Goal: Download file/media

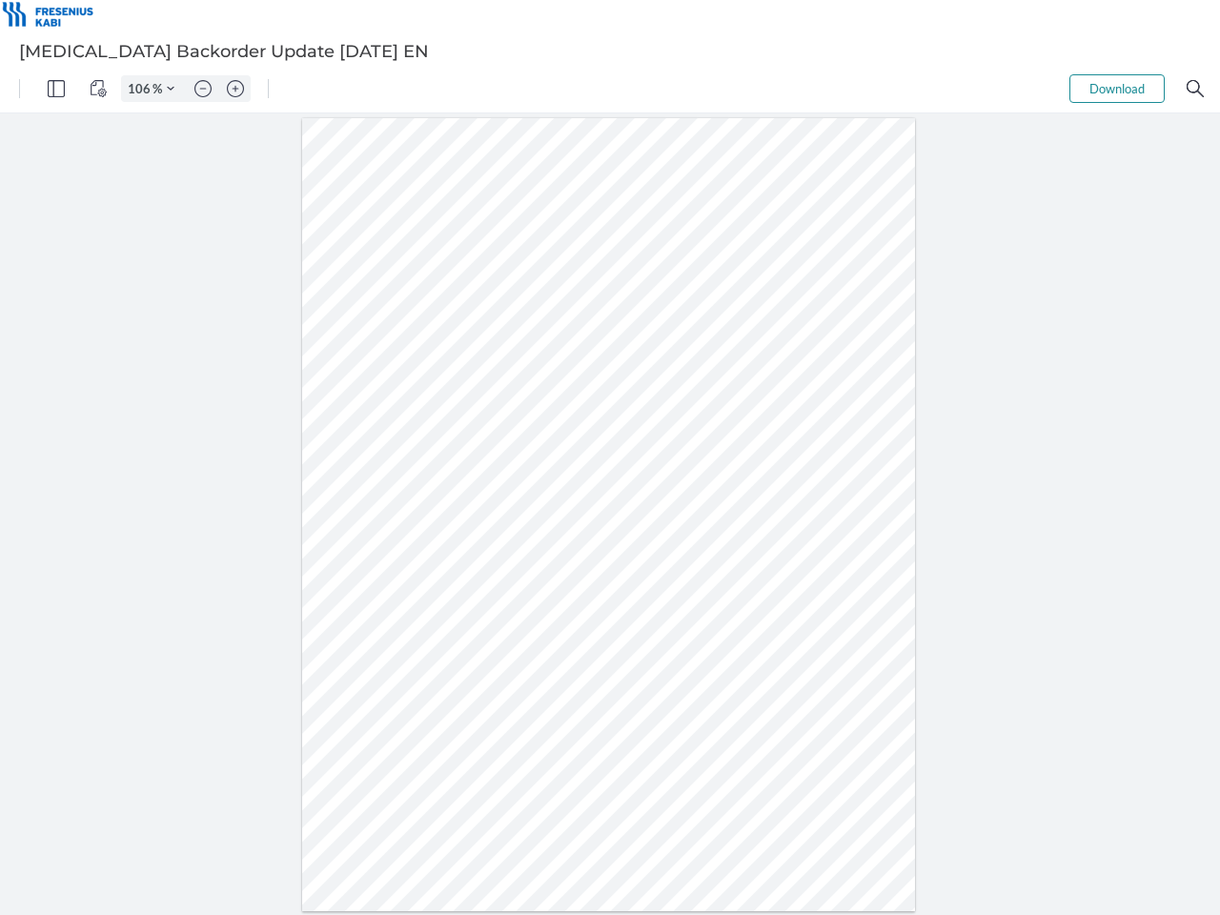
click at [56, 89] on img "Panel" at bounding box center [56, 88] width 17 height 17
click at [98, 89] on img "View Controls" at bounding box center [98, 88] width 17 height 17
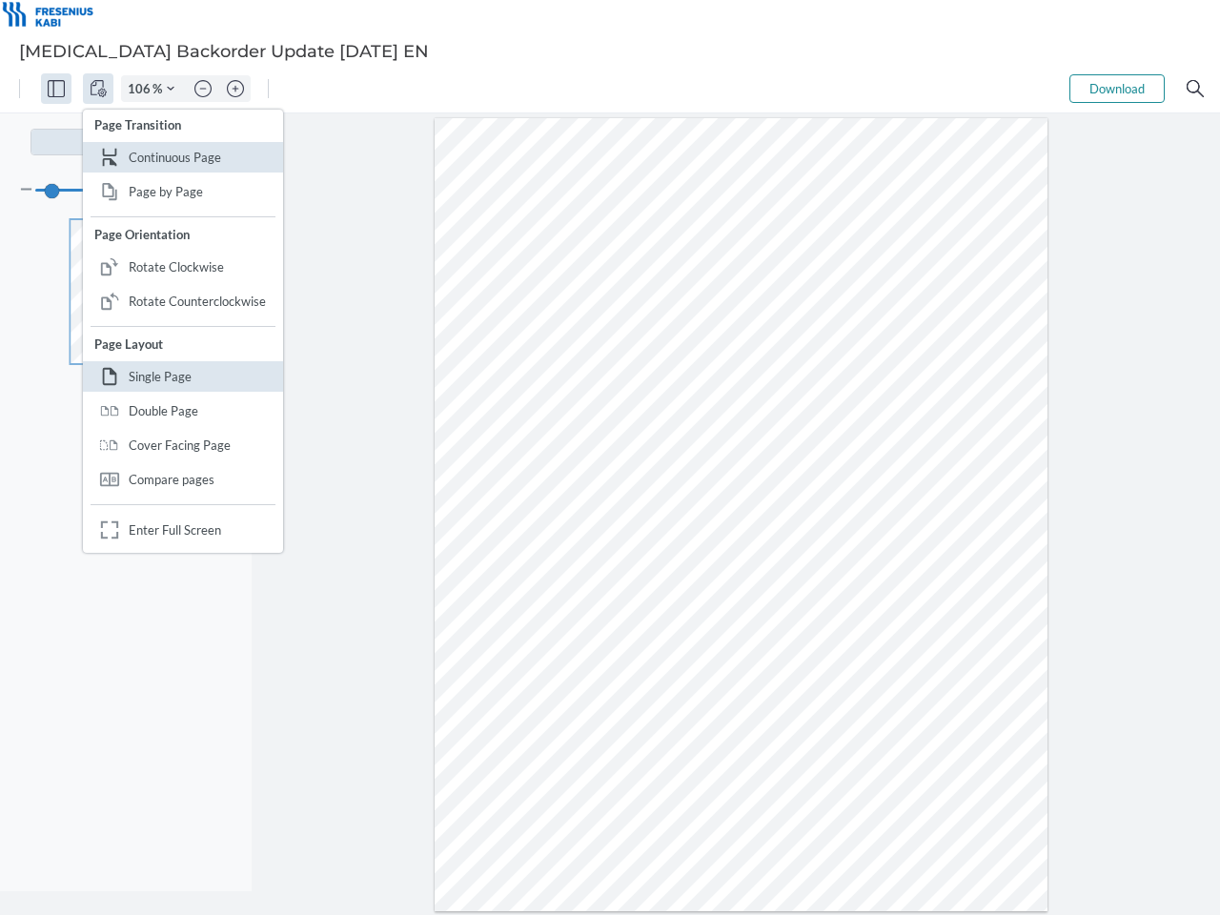
click at [142, 89] on input "106" at bounding box center [137, 88] width 30 height 17
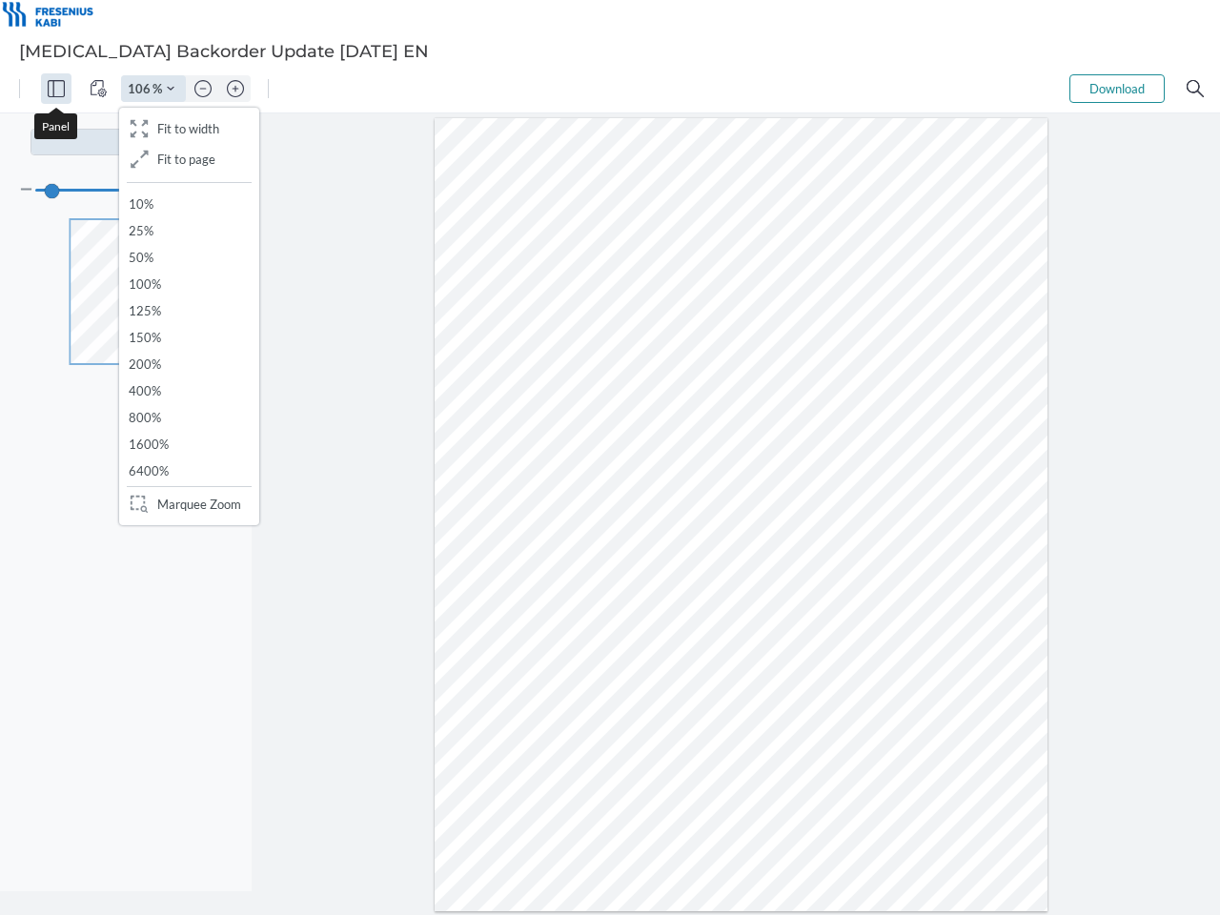
click at [171, 89] on img "Zoom Controls" at bounding box center [171, 89] width 8 height 8
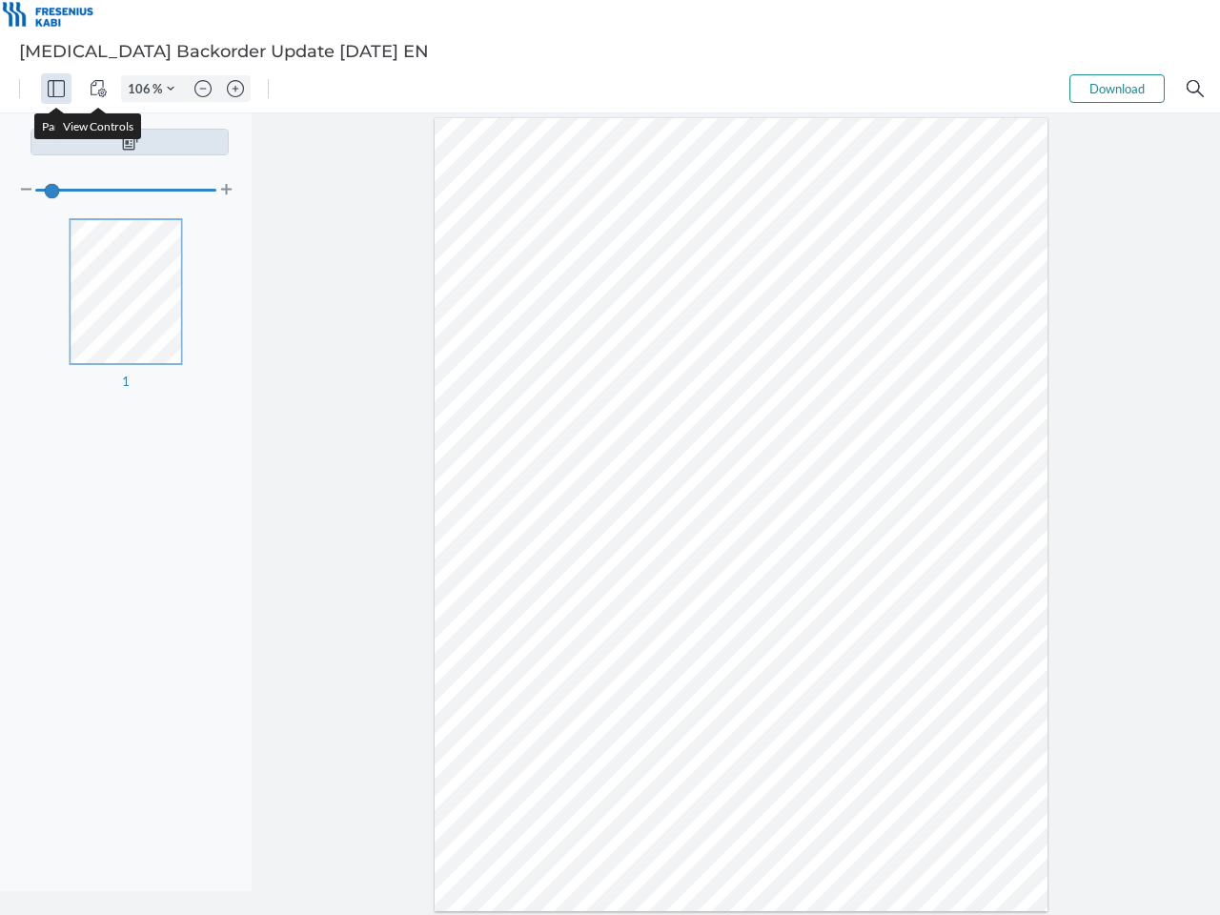
click at [203, 89] on img "Zoom out" at bounding box center [202, 88] width 17 height 17
click at [235, 89] on img "Zoom in" at bounding box center [235, 88] width 17 height 17
type input "106"
click at [1117, 89] on button "Download" at bounding box center [1116, 88] width 95 height 29
click at [1195, 89] on img "Search" at bounding box center [1194, 88] width 17 height 17
